Goal: Task Accomplishment & Management: Use online tool/utility

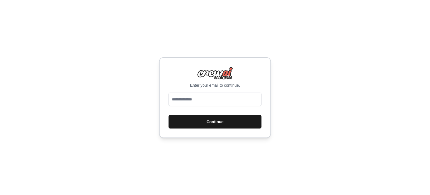
click at [233, 119] on button "Continue" at bounding box center [215, 121] width 93 height 13
click at [229, 124] on button "Continue" at bounding box center [215, 121] width 93 height 13
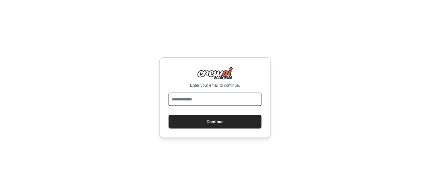
click at [194, 94] on input "email" at bounding box center [215, 98] width 93 height 13
click at [195, 97] on input "email" at bounding box center [215, 98] width 93 height 13
type input "**********"
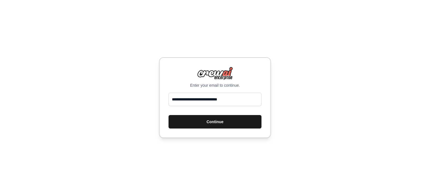
click at [214, 122] on button "Continue" at bounding box center [215, 121] width 93 height 13
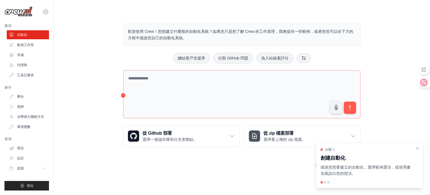
drag, startPoint x: 86, startPoint y: 111, endPoint x: 87, endPoint y: 114, distance: 3.1
click at [86, 111] on div "歡迎使用 Crew！您想建立什麼樣的自動化系統？如果您只是想了解 Crew 的工作原理，我會提供一些範例，或者您也可以在下方的方框中描述您自己的自動化系統。 …" at bounding box center [242, 85] width 358 height 141
click at [19, 44] on font "船員工作室" at bounding box center [26, 45] width 17 height 4
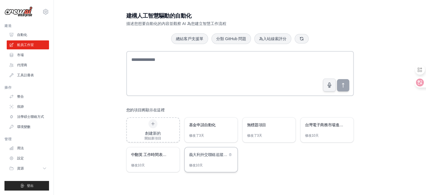
click at [221, 155] on font "義大利外交聯絡追蹤系統" at bounding box center [210, 154] width 42 height 4
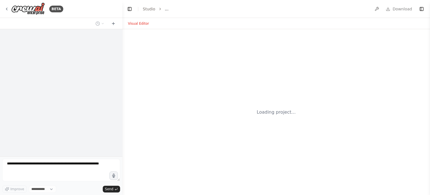
select select "****"
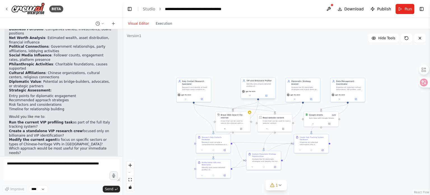
scroll to position [1281, 0]
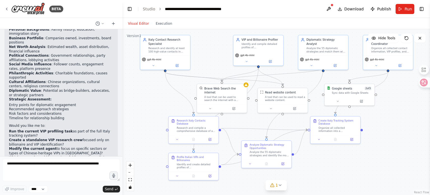
click at [140, 23] on button "Visual Editor" at bounding box center [139, 23] width 28 height 7
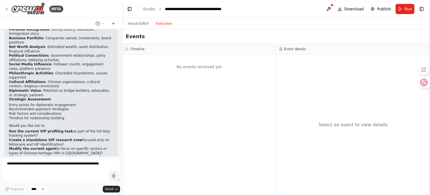
click at [160, 21] on button "Execution" at bounding box center [163, 23] width 23 height 7
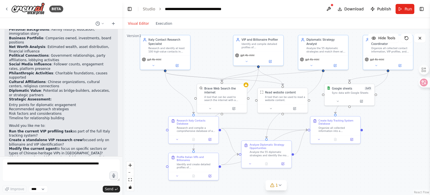
click at [146, 25] on button "Visual Editor" at bounding box center [139, 23] width 28 height 7
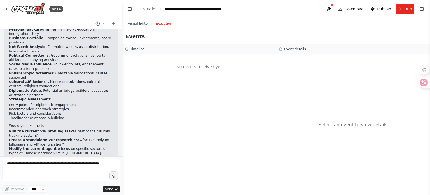
click at [161, 24] on button "Execution" at bounding box center [163, 23] width 23 height 7
click at [134, 49] on h3 "Timeline" at bounding box center [137, 49] width 14 height 4
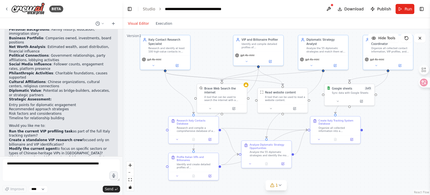
click at [146, 24] on button "Visual Editor" at bounding box center [139, 23] width 28 height 7
click at [399, 10] on button "Run" at bounding box center [405, 9] width 19 height 10
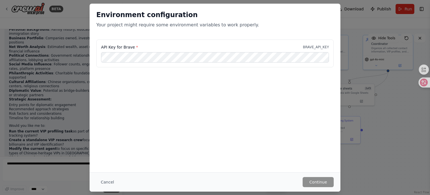
click at [174, 45] on div "API Key for Brave * BRAVE_API_KEY" at bounding box center [215, 47] width 228 height 6
click at [254, 144] on div "Environment configuration Your project might require some environment variables…" at bounding box center [215, 88] width 251 height 168
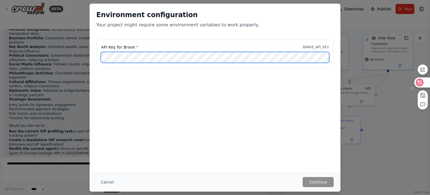
click at [422, 83] on icon at bounding box center [420, 82] width 8 height 8
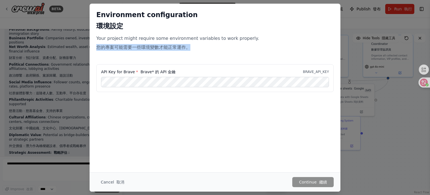
drag, startPoint x: 97, startPoint y: 48, endPoint x: 216, endPoint y: 51, distance: 119.0
click at [216, 51] on p "Your project might require some environment variables to work properly. 您的專案可能需…" at bounding box center [214, 44] width 237 height 18
copy font "您的專案可能需要一些環境變數才能正常運作。"
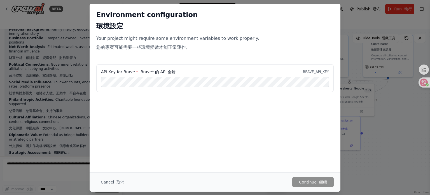
click at [178, 117] on div "API Key for Brave * Brave* 的 API 金鑰 BRAVE_API_KEY" at bounding box center [215, 92] width 251 height 56
click at [110, 180] on button "Cancel 取消" at bounding box center [112, 182] width 32 height 10
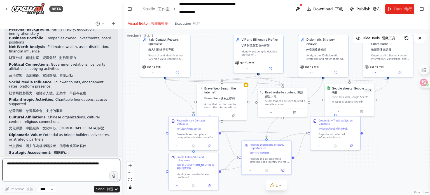
click at [45, 164] on textarea at bounding box center [61, 169] width 118 height 22
paste textarea "**********"
drag, startPoint x: 12, startPoint y: 164, endPoint x: 55, endPoint y: 164, distance: 42.3
click at [55, 164] on textarea "**********" at bounding box center [61, 169] width 118 height 22
drag, startPoint x: 79, startPoint y: 160, endPoint x: 79, endPoint y: 163, distance: 3.1
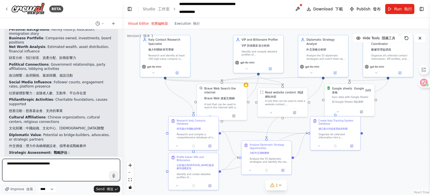
click at [79, 160] on textarea "**********" at bounding box center [61, 169] width 118 height 22
drag, startPoint x: 78, startPoint y: 165, endPoint x: 103, endPoint y: 163, distance: 25.0
click at [103, 163] on textarea "**********" at bounding box center [61, 169] width 118 height 22
paste textarea "****"
click at [76, 163] on textarea "**********" at bounding box center [61, 169] width 118 height 22
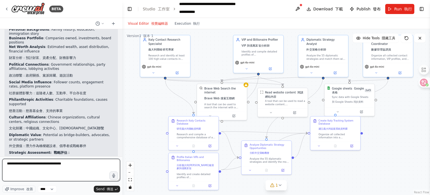
type textarea "**********"
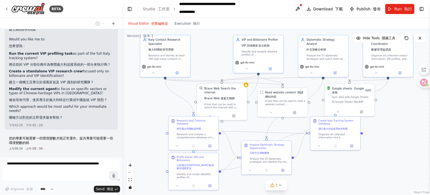
scroll to position [1470, 0]
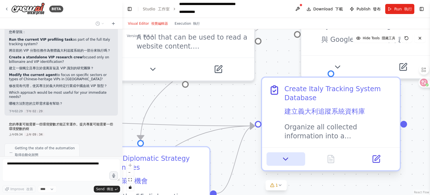
click at [287, 164] on button at bounding box center [285, 158] width 38 height 13
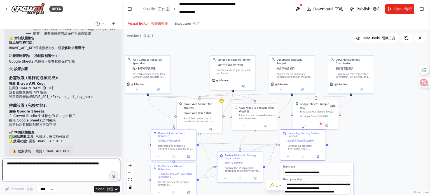
scroll to position [1684, 0]
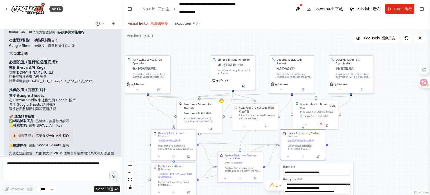
click at [39, 143] on li "⚠️ 數據保存 : 需要 Google Sheets 連接" at bounding box center [63, 145] width 108 height 4
drag, startPoint x: 38, startPoint y: 130, endPoint x: 59, endPoint y: 129, distance: 21.3
click at [59, 143] on li "⚠️ 數據保存 : 需要 Google Sheets 連接" at bounding box center [63, 145] width 108 height 4
drag, startPoint x: 37, startPoint y: 131, endPoint x: 57, endPoint y: 130, distance: 19.6
click at [57, 143] on li "⚠️ 數據保存 : 需要 Google Sheets 連接" at bounding box center [63, 145] width 108 height 4
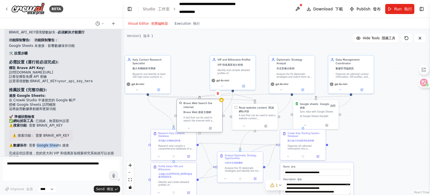
click at [221, 103] on div "Brave Web Search the internet Brave Web 搜索互聯網 A tool that can be used to search…" at bounding box center [199, 111] width 45 height 25
click at [188, 127] on icon at bounding box center [188, 128] width 3 height 3
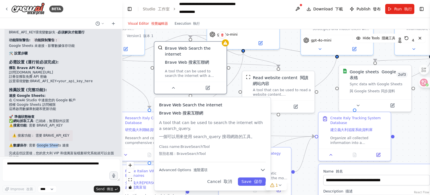
drag, startPoint x: 210, startPoint y: 169, endPoint x: 210, endPoint y: 146, distance: 22.7
click at [210, 146] on p "Class name: BraveSearchTool 類別名稱：BraveSearchTool" at bounding box center [212, 151] width 107 height 14
click at [259, 179] on font "儲存" at bounding box center [258, 181] width 8 height 5
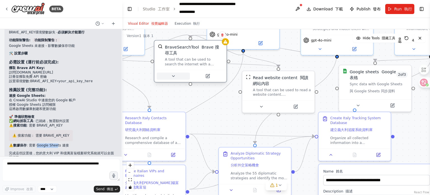
click at [172, 77] on icon at bounding box center [173, 76] width 5 height 5
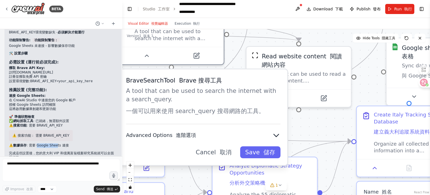
click at [278, 135] on icon "button" at bounding box center [276, 135] width 8 height 8
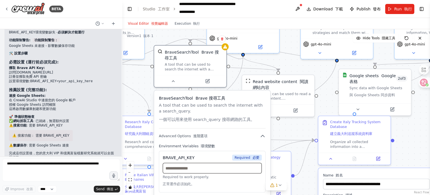
click at [210, 171] on input "text" at bounding box center [212, 168] width 99 height 11
drag, startPoint x: 38, startPoint y: 129, endPoint x: 61, endPoint y: 128, distance: 23.0
click at [61, 143] on li "⚠️ 數據保存 : 需要 Google Sheets 連接" at bounding box center [63, 145] width 108 height 4
copy li "Google Sheets"
click at [193, 170] on input "text" at bounding box center [212, 168] width 99 height 11
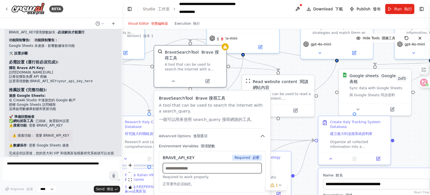
paste input "**********"
type input "**********"
click at [249, 157] on span "Required 必要" at bounding box center [247, 157] width 30 height 6
click at [240, 144] on label "Environment Variables 環境變數" at bounding box center [212, 145] width 107 height 5
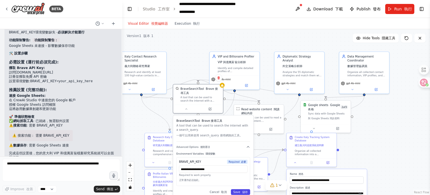
click at [240, 191] on button "Save 儲存" at bounding box center [240, 192] width 19 height 6
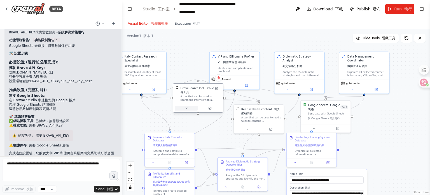
click at [188, 109] on button at bounding box center [186, 108] width 23 height 5
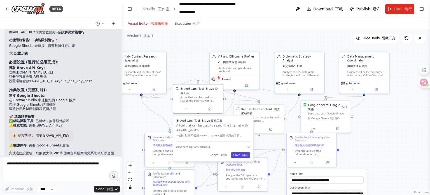
click at [245, 153] on font "儲存" at bounding box center [245, 154] width 6 height 3
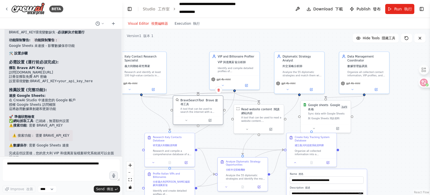
drag, startPoint x: 197, startPoint y: 98, endPoint x: 196, endPoint y: 111, distance: 13.5
click at [196, 111] on div "A tool that can be used to search the internet with a search_query. 一個可以用來使用 se…" at bounding box center [201, 110] width 40 height 6
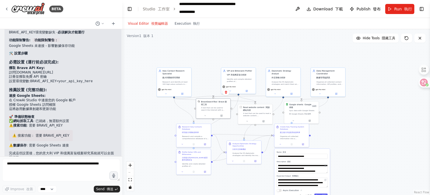
click at [356, 163] on div ".deletable-edge-delete-btn { width: 20px; height: 20px; border: 0px solid #ffff…" at bounding box center [276, 111] width 308 height 165
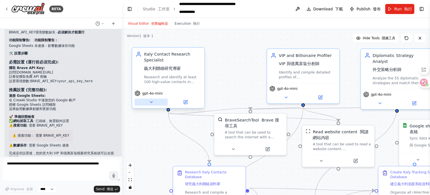
click at [151, 102] on icon at bounding box center [151, 101] width 2 height 1
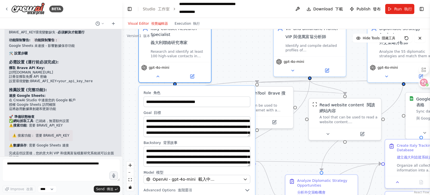
click at [232, 68] on div ".deletable-edge-delete-btn { width: 20px; height: 20px; border: 0px solid #ffff…" at bounding box center [276, 111] width 308 height 165
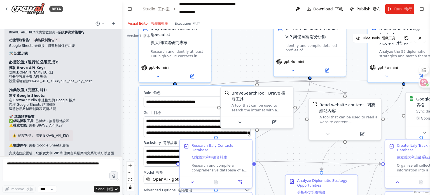
click at [231, 51] on div ".deletable-edge-delete-btn { width: 20px; height: 20px; border: 0px solid #ffff…" at bounding box center [276, 111] width 308 height 165
click at [421, 84] on icon at bounding box center [420, 82] width 6 height 6
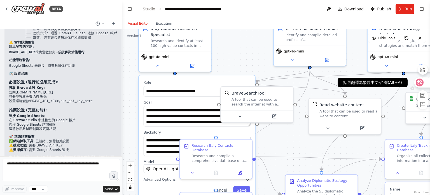
click at [420, 83] on icon at bounding box center [419, 82] width 5 height 4
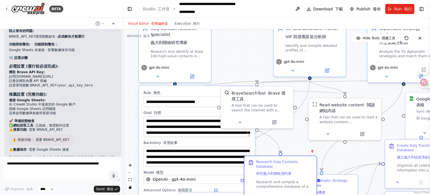
drag, startPoint x: 217, startPoint y: 151, endPoint x: 284, endPoint y: 169, distance: 69.6
click at [284, 171] on font "研究義大利聯絡資料庫" at bounding box center [273, 173] width 35 height 4
click at [291, 68] on icon at bounding box center [292, 69] width 5 height 5
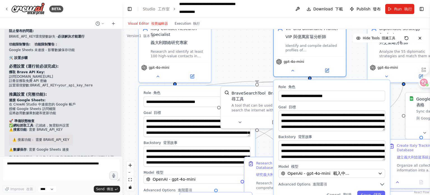
click at [426, 88] on div ".deletable-edge-delete-btn { width: 20px; height: 20px; border: 0px solid #ffff…" at bounding box center [276, 111] width 308 height 165
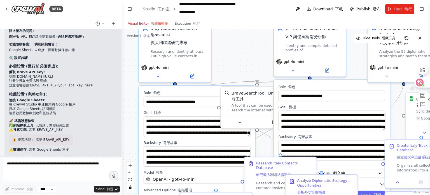
click at [422, 83] on circle at bounding box center [422, 84] width 3 height 3
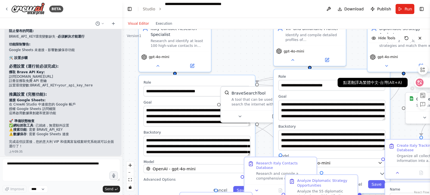
scroll to position [1523, 0]
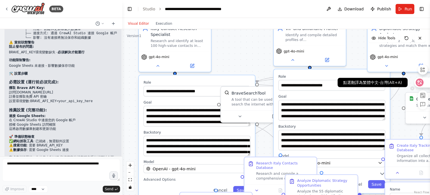
click at [420, 85] on icon at bounding box center [420, 82] width 8 height 8
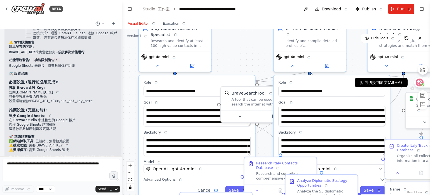
scroll to position [1538, 0]
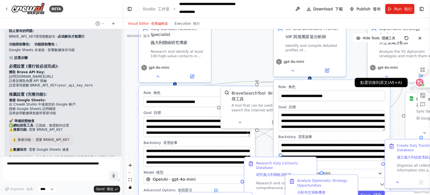
click at [422, 84] on circle at bounding box center [422, 84] width 3 height 3
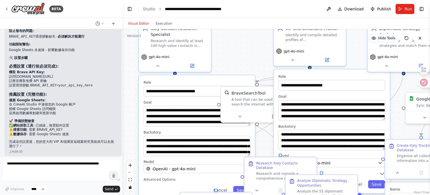
scroll to position [1523, 0]
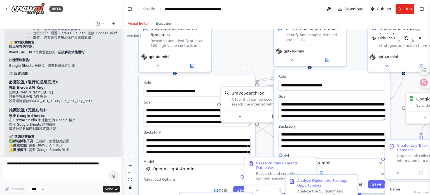
click at [285, 11] on header "**********" at bounding box center [276, 9] width 308 height 18
click at [300, 5] on header "**********" at bounding box center [276, 9] width 308 height 18
click at [39, 168] on textarea at bounding box center [61, 169] width 118 height 22
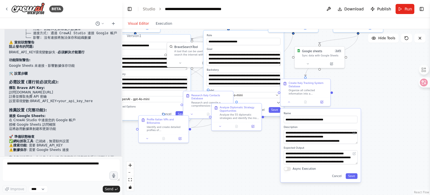
drag, startPoint x: 417, startPoint y: 147, endPoint x: 347, endPoint y: 84, distance: 94.3
click at [347, 84] on div ".deletable-edge-delete-btn { width: 20px; height: 20px; border: 0px solid #ffff…" at bounding box center [276, 111] width 308 height 165
click at [400, 6] on button "Run" at bounding box center [405, 9] width 19 height 10
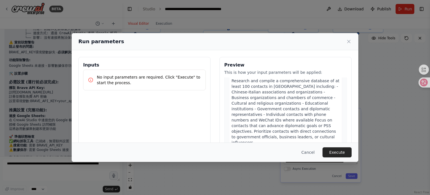
scroll to position [0, 0]
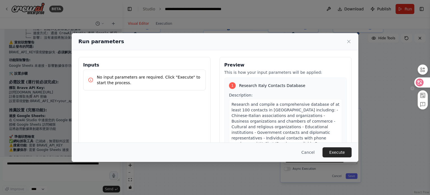
click at [422, 80] on icon at bounding box center [420, 82] width 6 height 6
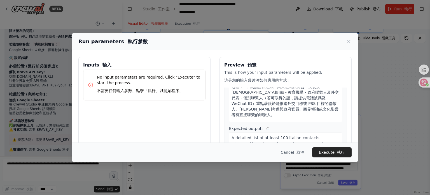
scroll to position [84, 0]
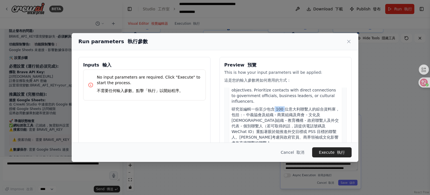
drag, startPoint x: 272, startPoint y: 103, endPoint x: 281, endPoint y: 102, distance: 9.0
click at [281, 107] on font "研究並編輯一份至少包含 100 位意大利聯繫人的綜合資料庫，包括：- 中義協會及組織 - 商業組織及商會 - 文化及宗教組織 - 教育機構 - 政府聯繫人及外…" at bounding box center [286, 126] width 108 height 38
click at [182, 86] on p "No input parameters are required. Click "Execute" to start the process. 不需要任何輸入…" at bounding box center [149, 84] width 104 height 21
click at [280, 107] on font "研究並編輯一份至少包含 100 位意大利聯繫人的綜合資料庫，包括：- 中義協會及組織 - 商業組織及商會 - 文化及宗教組織 - 教育機構 - 政府聯繫人及外…" at bounding box center [286, 126] width 108 height 38
drag, startPoint x: 276, startPoint y: 102, endPoint x: 283, endPoint y: 102, distance: 7.0
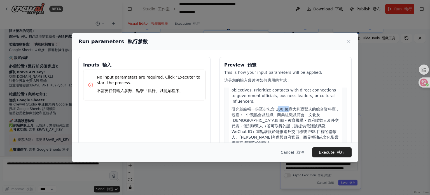
click at [283, 107] on font "研究並編輯一份至少包含 100 位意大利聯繫人的綜合資料庫，包括：- 中義協會及組織 - 商業組織及商會 - 文化及宗教組織 - 教育機構 - 政府聯繫人及外…" at bounding box center [286, 126] width 108 height 38
click at [265, 117] on font "研究並編輯一份至少包含 100 位意大利聯繫人的綜合資料庫，包括：- 中義協會及組織 - 商業組織及商會 - 文化及宗教組織 - 教育機構 - 政府聯繫人及外…" at bounding box center [286, 126] width 108 height 38
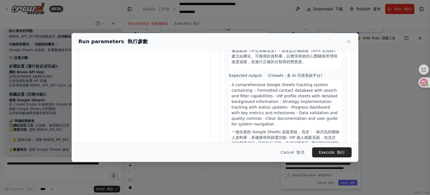
scroll to position [64, 0]
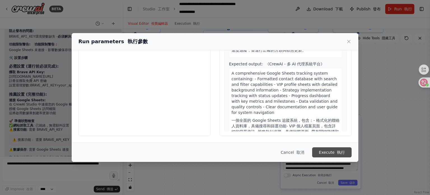
click at [331, 150] on button "Execute 執行" at bounding box center [331, 152] width 39 height 10
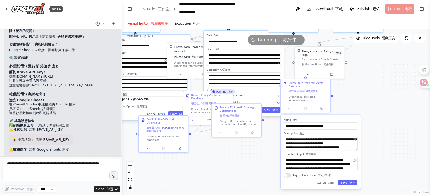
click at [186, 24] on button "Execution 執行" at bounding box center [187, 23] width 32 height 7
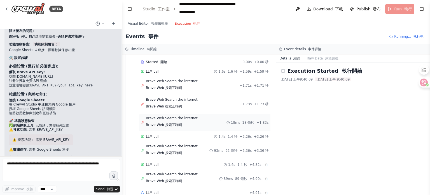
scroll to position [1328, 0]
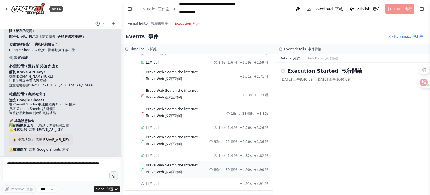
click at [161, 163] on span "Brave Web Search the internet Brave Web 搜索互聯網" at bounding box center [172, 169] width 52 height 13
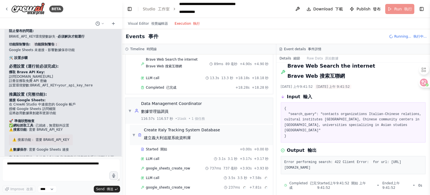
scroll to position [1446, 0]
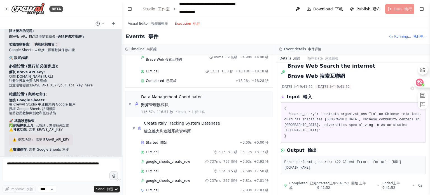
click at [422, 85] on icon at bounding box center [423, 85] width 2 height 2
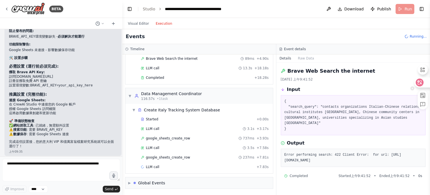
scroll to position [1523, 0]
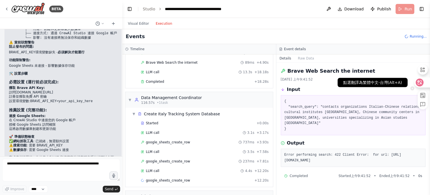
click at [418, 82] on icon at bounding box center [419, 82] width 5 height 4
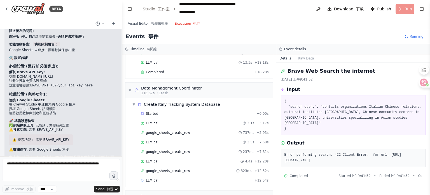
scroll to position [1072, 0]
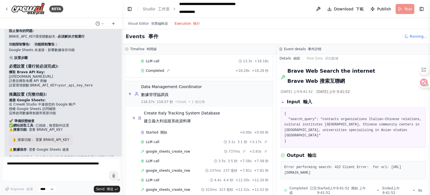
drag, startPoint x: 311, startPoint y: 1, endPoint x: 267, endPoint y: 23, distance: 49.6
click at [267, 23] on div "Visual Editor 視覺編輯器 Execution 執行" at bounding box center [276, 23] width 308 height 11
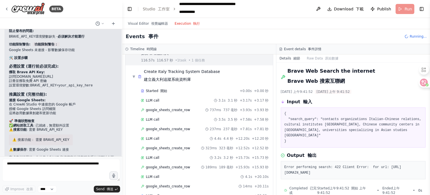
scroll to position [1202, 0]
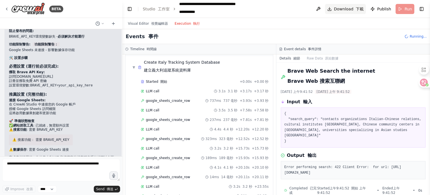
click at [366, 10] on button "Download 下載" at bounding box center [345, 9] width 41 height 10
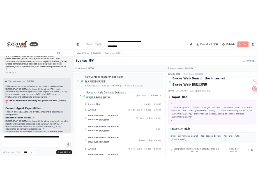
scroll to position [1191, 0]
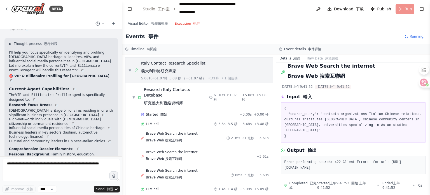
click at [151, 70] on font "義大利聯絡研究專家" at bounding box center [158, 71] width 35 height 4
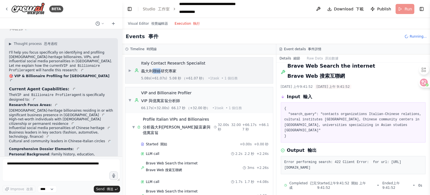
click at [151, 70] on font "義大利聯絡研究專家" at bounding box center [158, 71] width 35 height 4
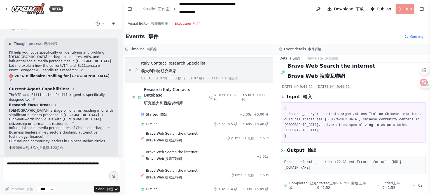
click at [140, 70] on div "Italy Contact Research Specialist 義大利聯絡研究專家 5.08s (+61.07s) 5.08 秒 （+61.07 秒） •…" at bounding box center [185, 70] width 103 height 20
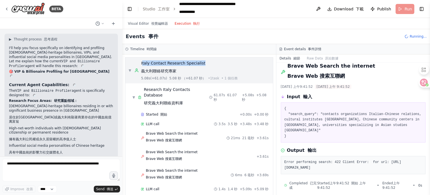
drag, startPoint x: 142, startPoint y: 61, endPoint x: 205, endPoint y: 62, distance: 63.3
click at [205, 62] on div "Italy Contact Research Specialist 義大利聯絡研究專家" at bounding box center [189, 68] width 97 height 16
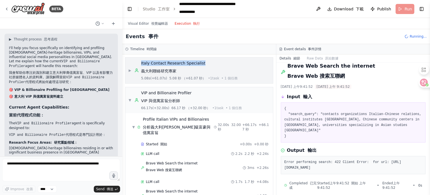
drag, startPoint x: 138, startPoint y: 62, endPoint x: 202, endPoint y: 62, distance: 63.8
click at [202, 62] on div "Italy Contact Research Specialist 義大利聯絡研究專家 5.08s (+61.07s) 5.08 秒 （+61.07 秒） •…" at bounding box center [185, 70] width 103 height 20
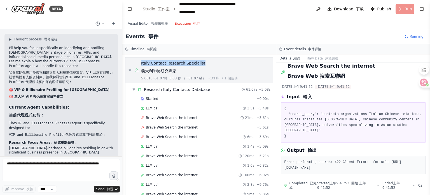
copy div "Italy Contact Research Specialist"
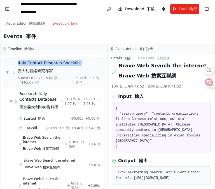
scroll to position [1555, 0]
